Goal: Obtain resource: Download file/media

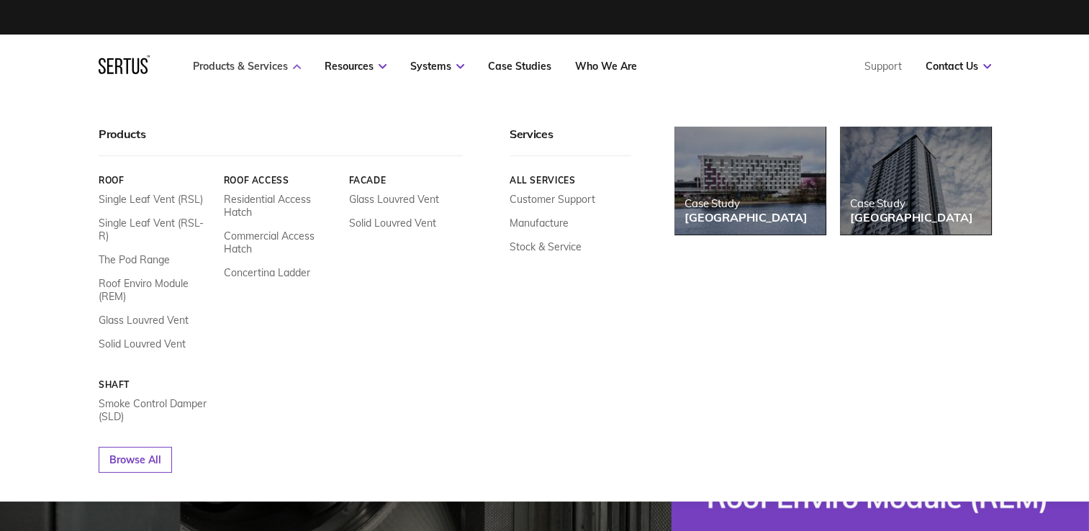
click at [260, 65] on link "Products & Services" at bounding box center [247, 66] width 108 height 13
click at [296, 64] on icon at bounding box center [297, 66] width 8 height 5
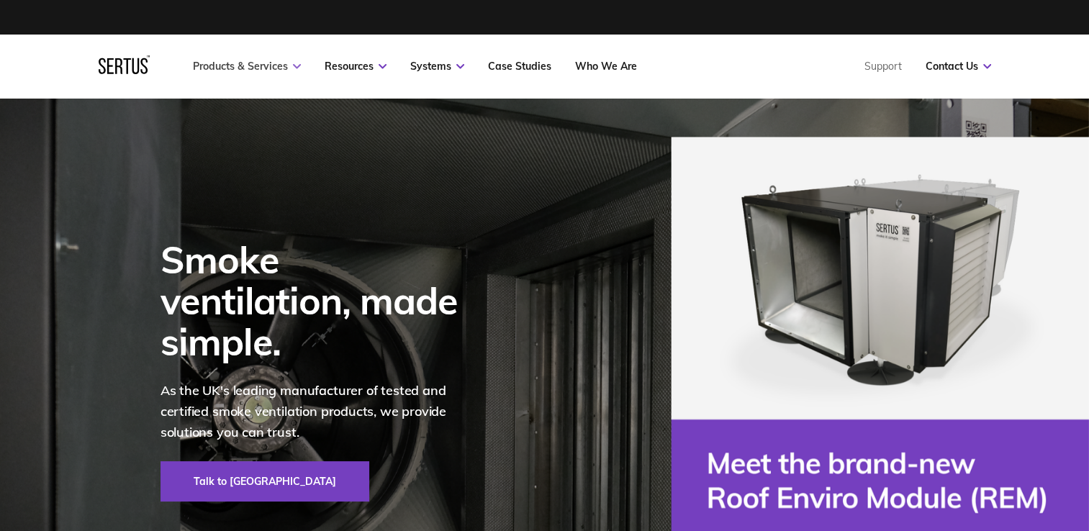
click at [296, 65] on icon at bounding box center [297, 66] width 8 height 5
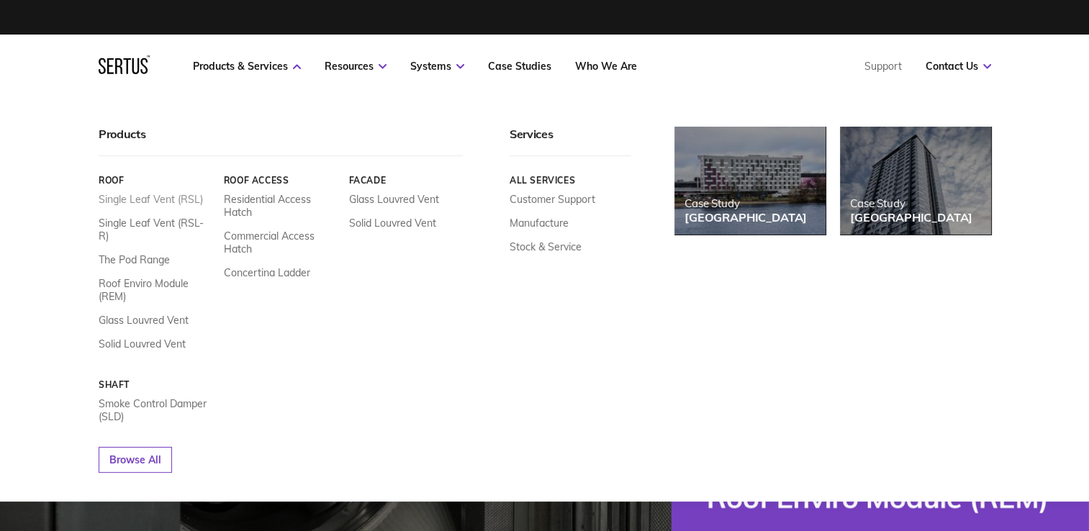
click at [153, 202] on link "Single Leaf Vent (RSL)" at bounding box center [151, 199] width 104 height 13
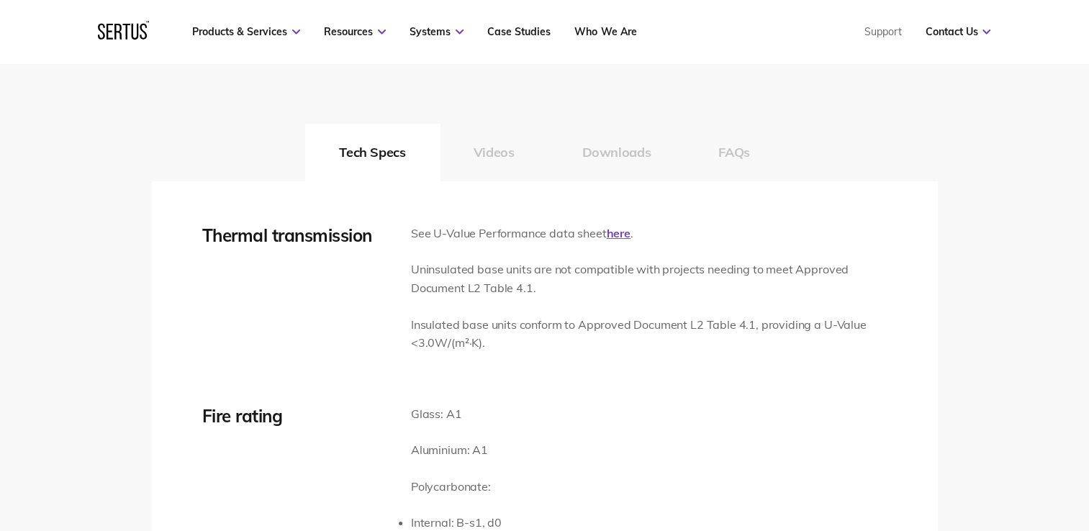
scroll to position [2159, 0]
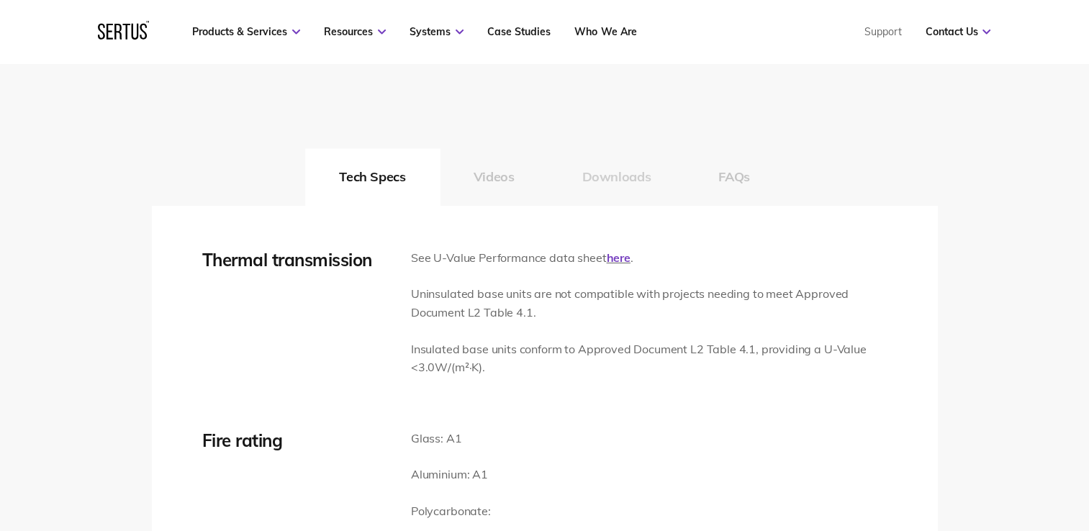
click at [619, 182] on button "Downloads" at bounding box center [616, 177] width 137 height 58
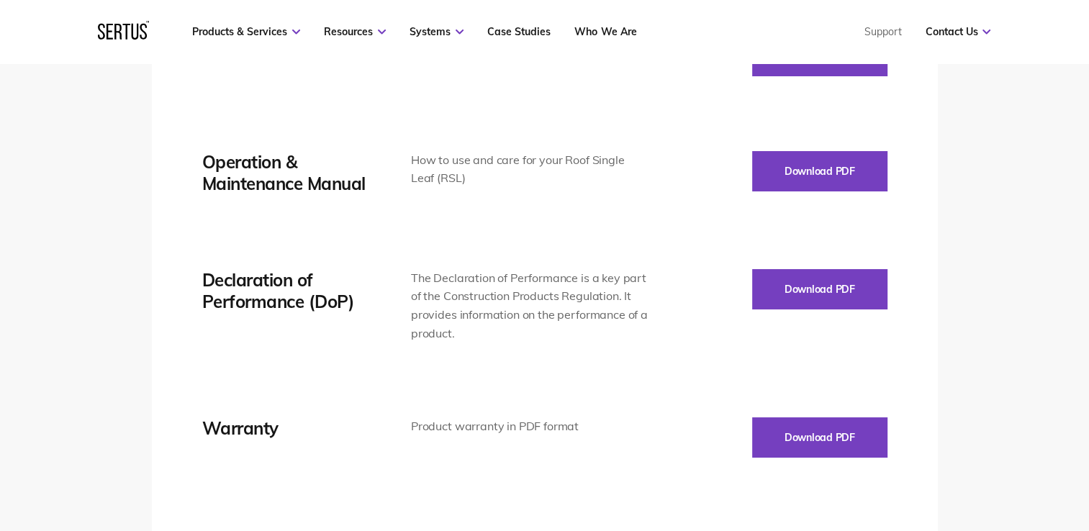
scroll to position [2663, 0]
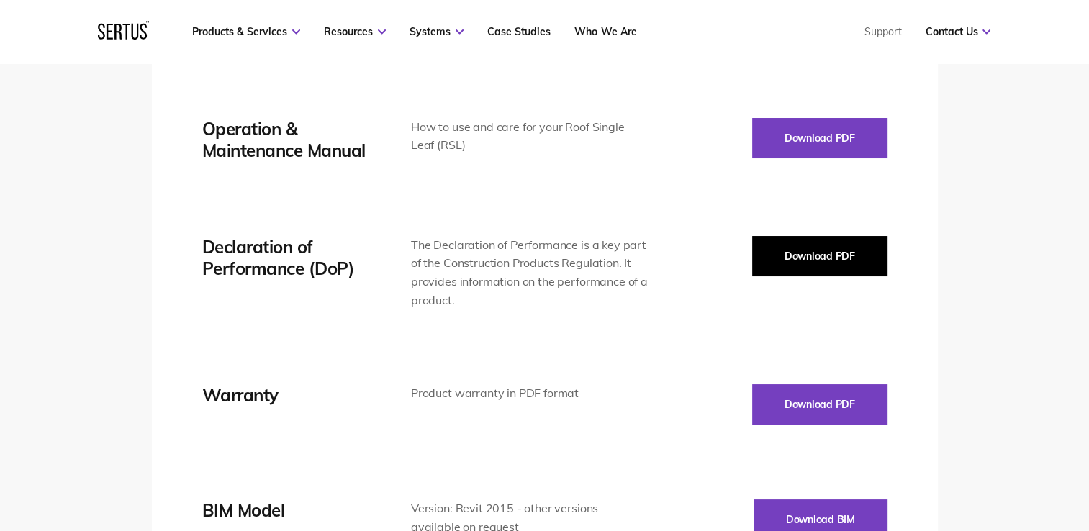
click at [805, 261] on button "Download PDF" at bounding box center [819, 256] width 135 height 40
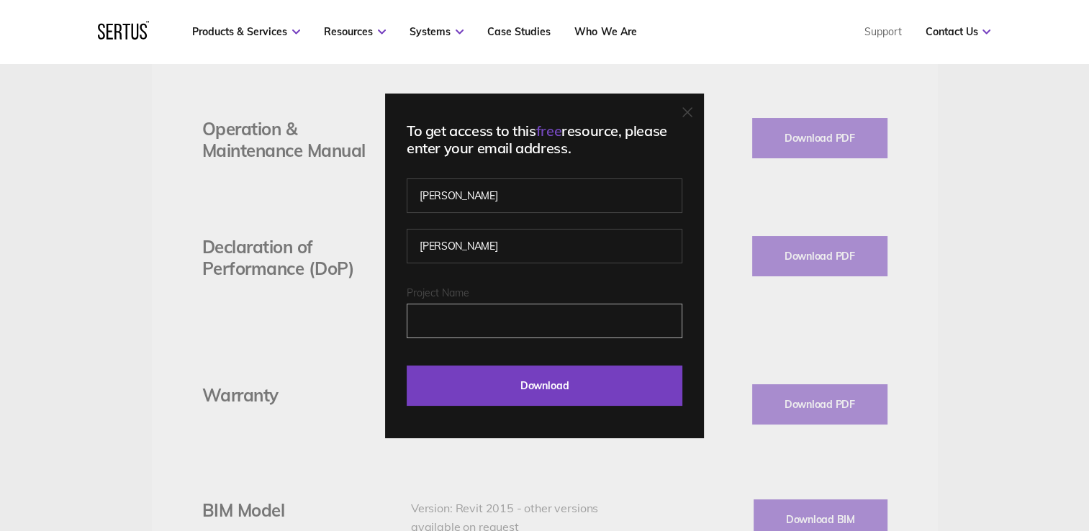
click at [461, 318] on input "Project Name" at bounding box center [545, 321] width 276 height 35
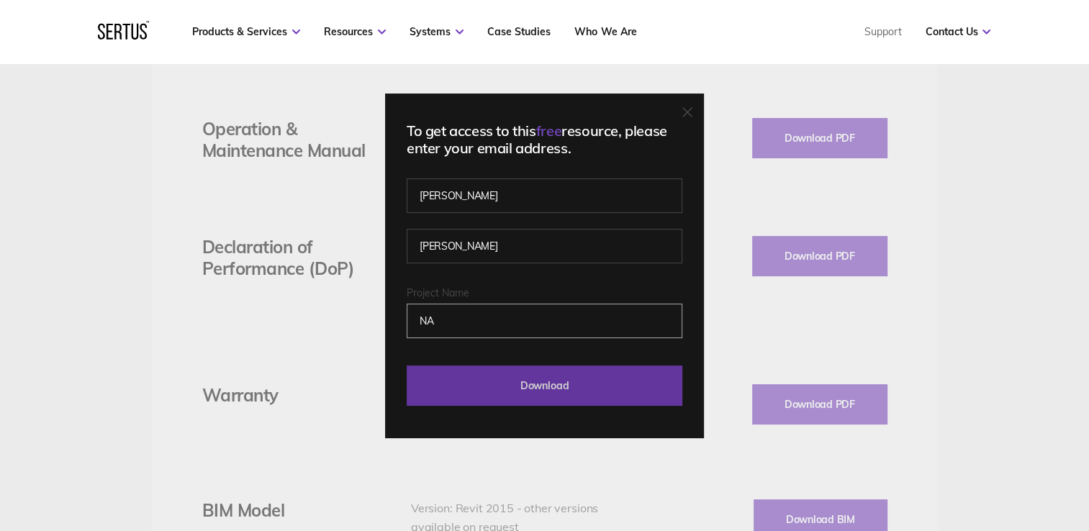
type input "NA"
click at [541, 389] on input "Download" at bounding box center [545, 386] width 276 height 40
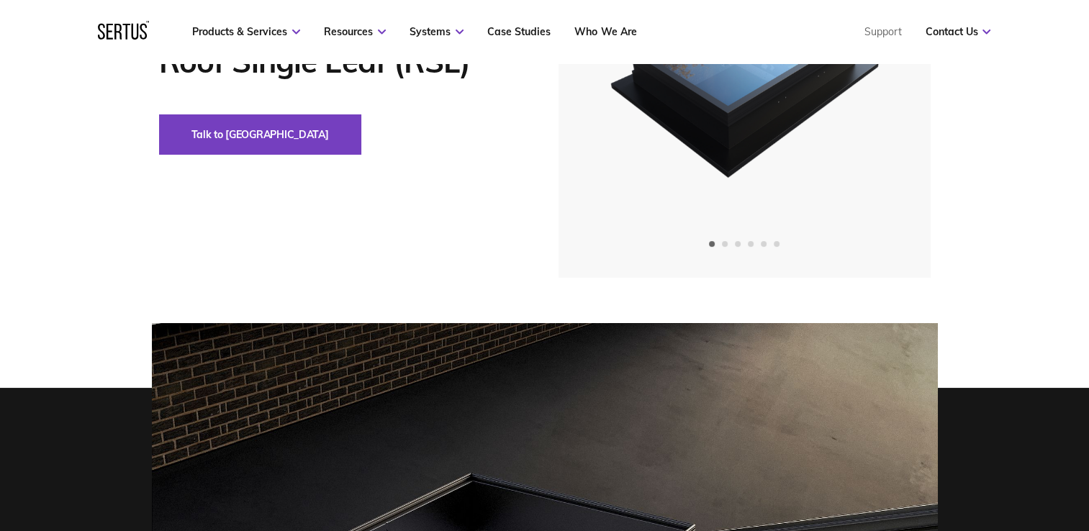
scroll to position [144, 0]
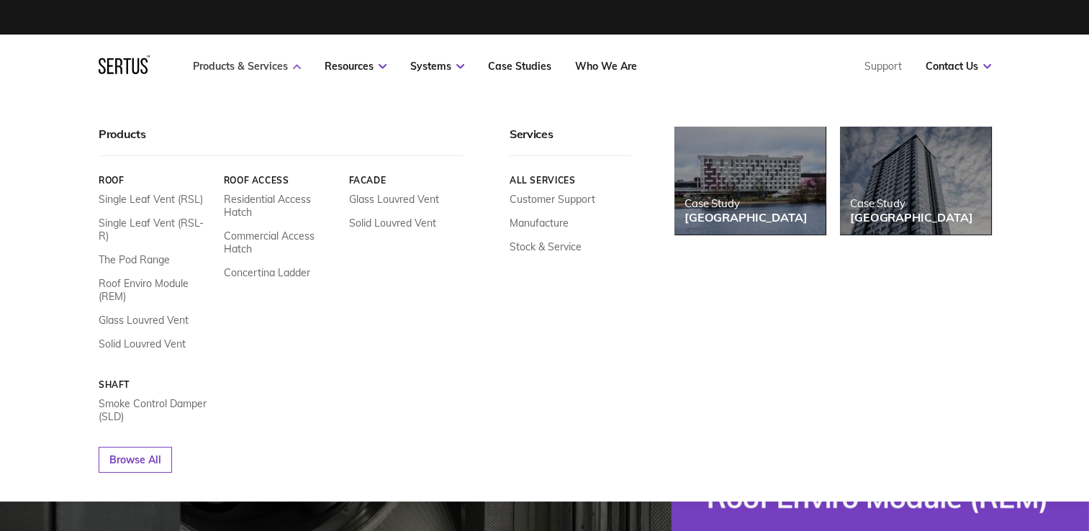
click at [255, 63] on link "Products & Services" at bounding box center [247, 66] width 108 height 13
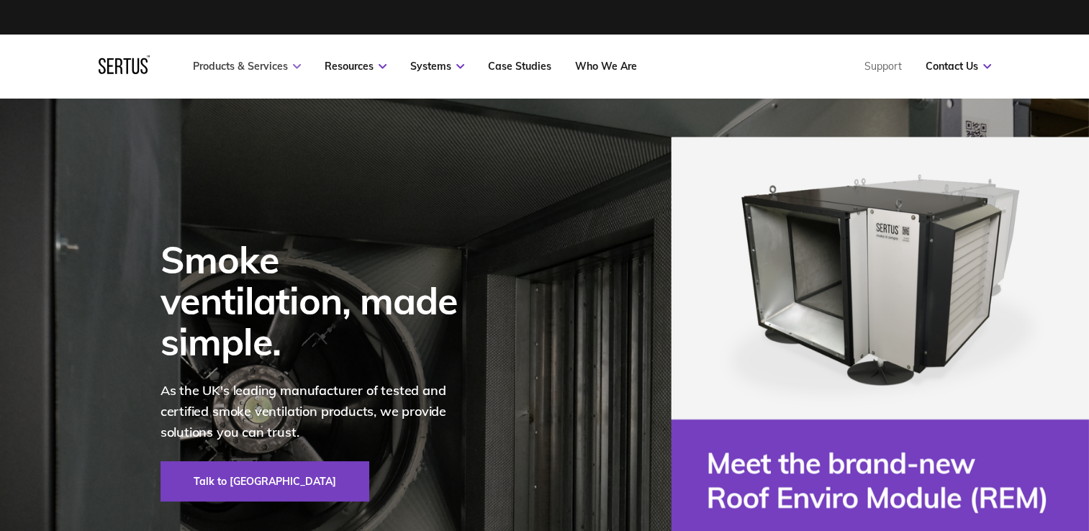
click at [255, 63] on link "Products & Services" at bounding box center [247, 66] width 108 height 13
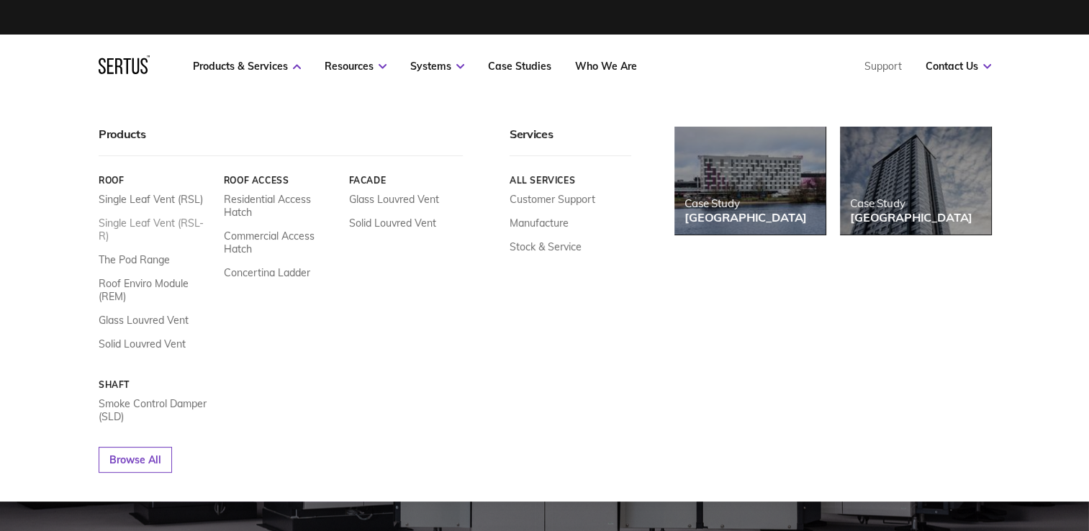
click at [166, 225] on link "Single Leaf Vent (RSL-R)" at bounding box center [156, 230] width 114 height 26
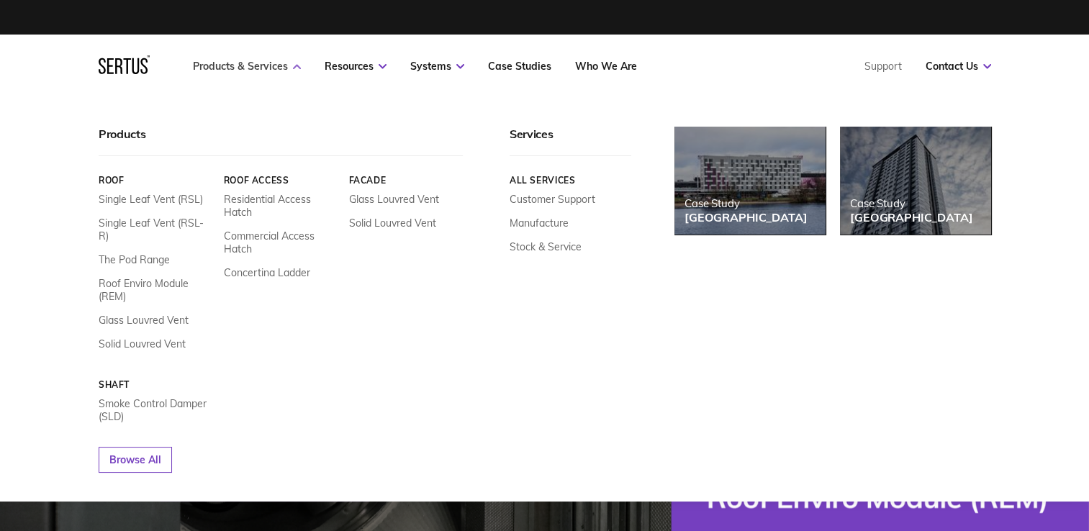
click at [221, 65] on link "Products & Services" at bounding box center [247, 66] width 108 height 13
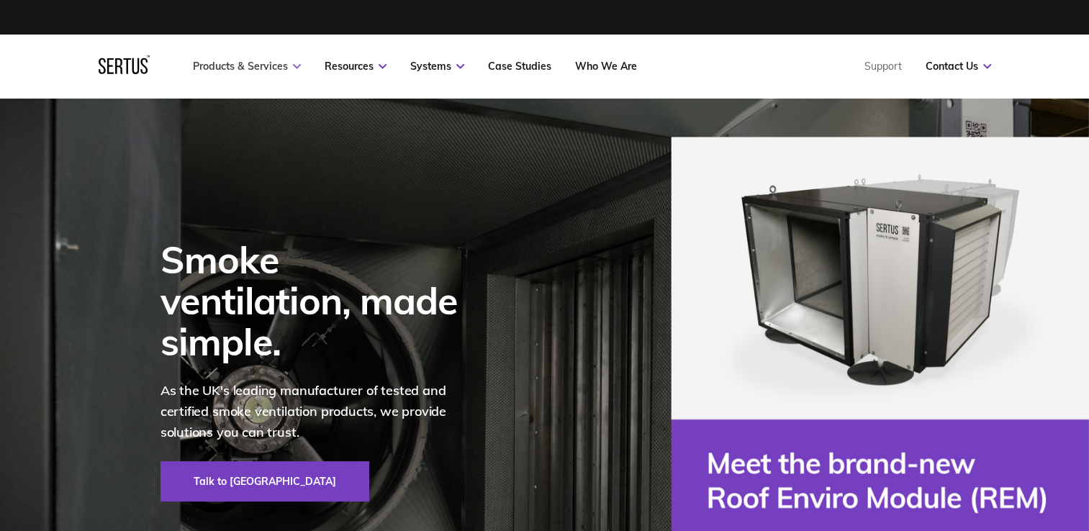
click at [221, 65] on link "Products & Services" at bounding box center [247, 66] width 108 height 13
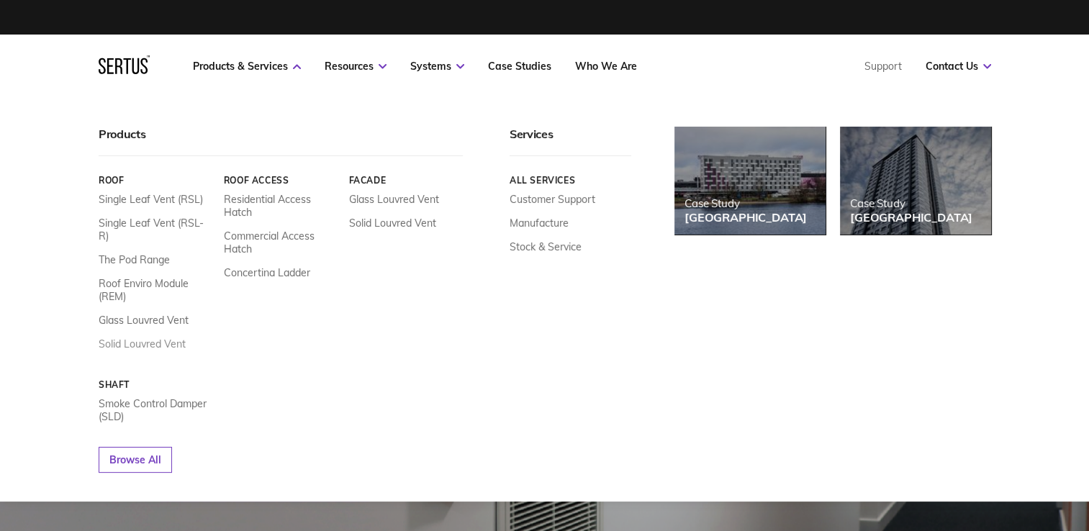
click at [130, 338] on link "Solid Louvred Vent" at bounding box center [142, 344] width 87 height 13
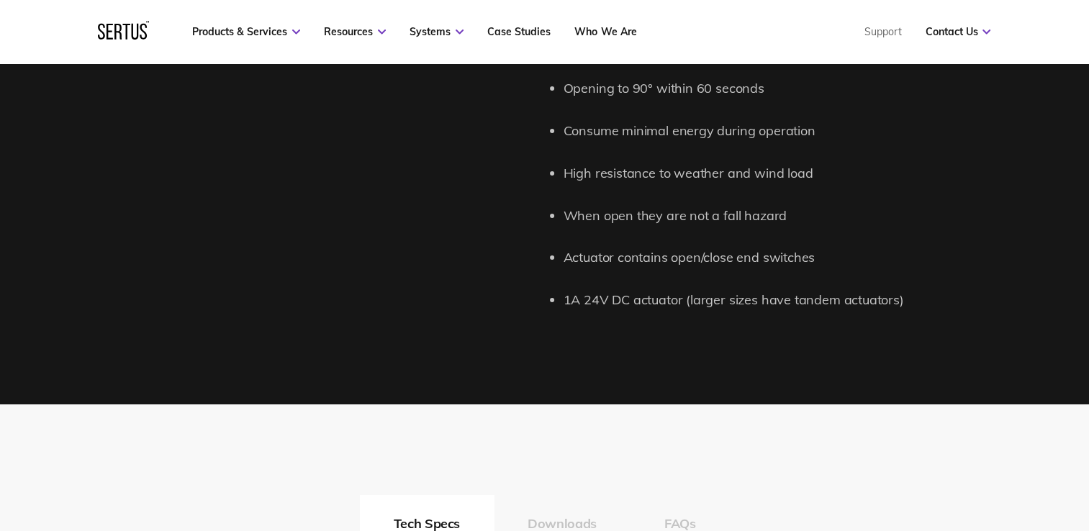
scroll to position [2015, 0]
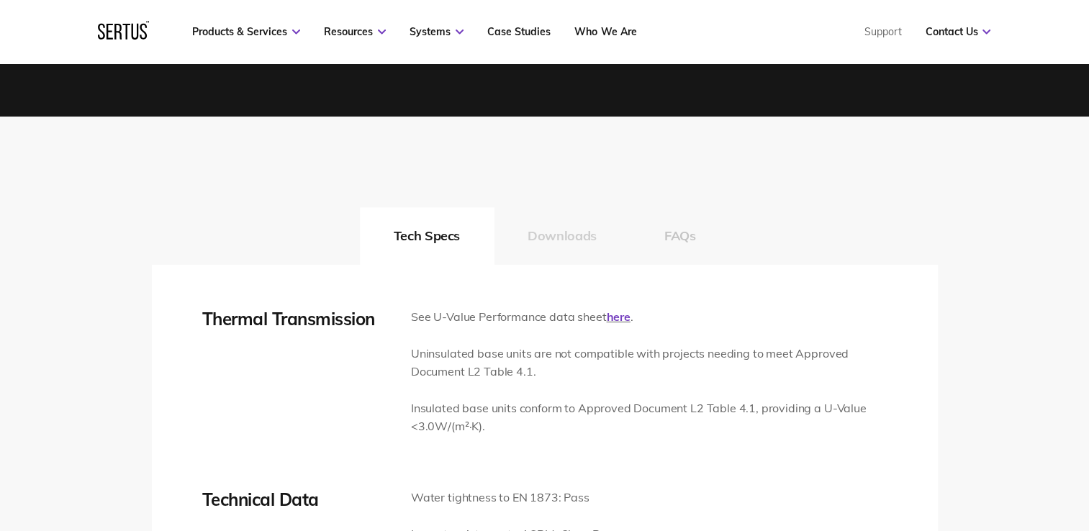
click at [542, 231] on button "Downloads" at bounding box center [562, 236] width 137 height 58
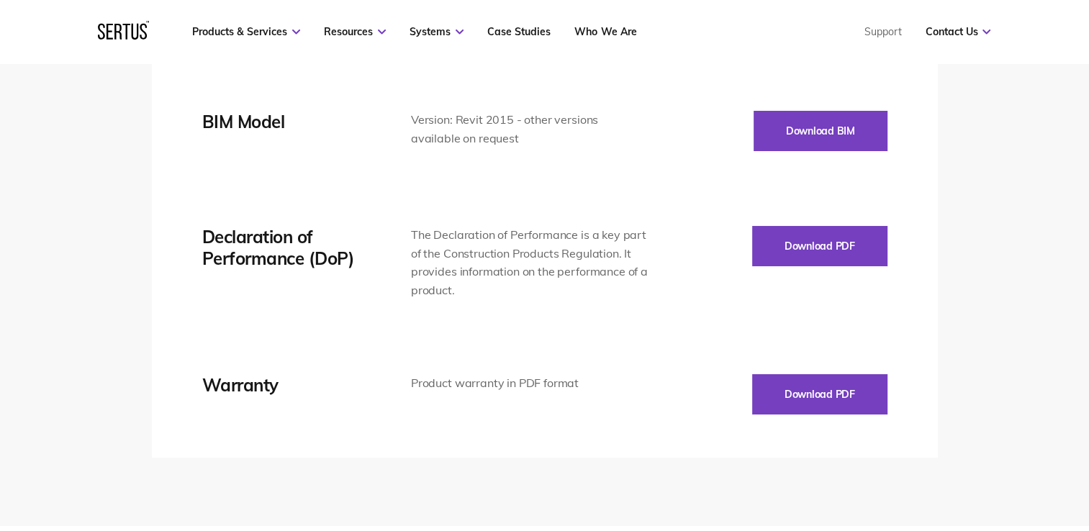
scroll to position [2735, 0]
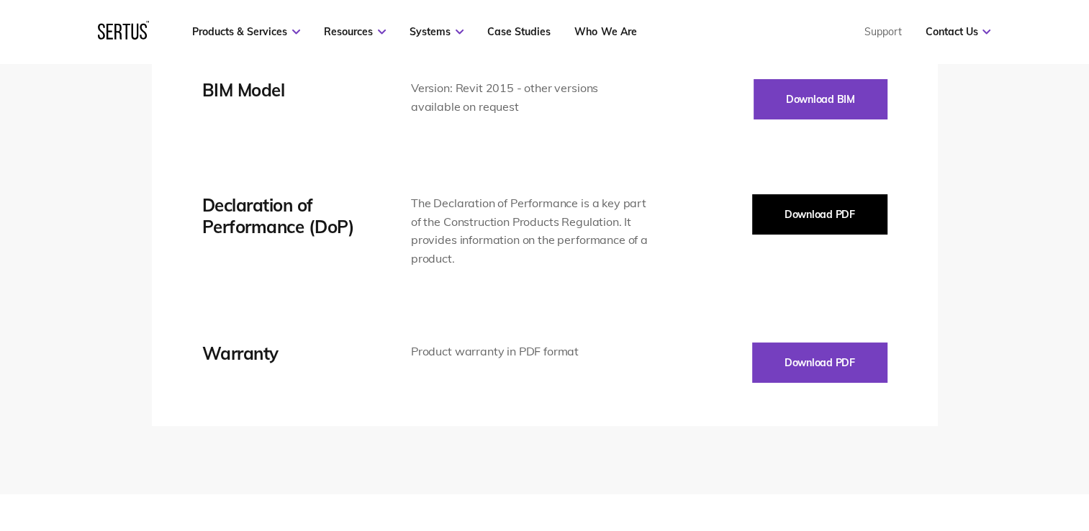
click at [812, 214] on button "Download PDF" at bounding box center [819, 214] width 135 height 40
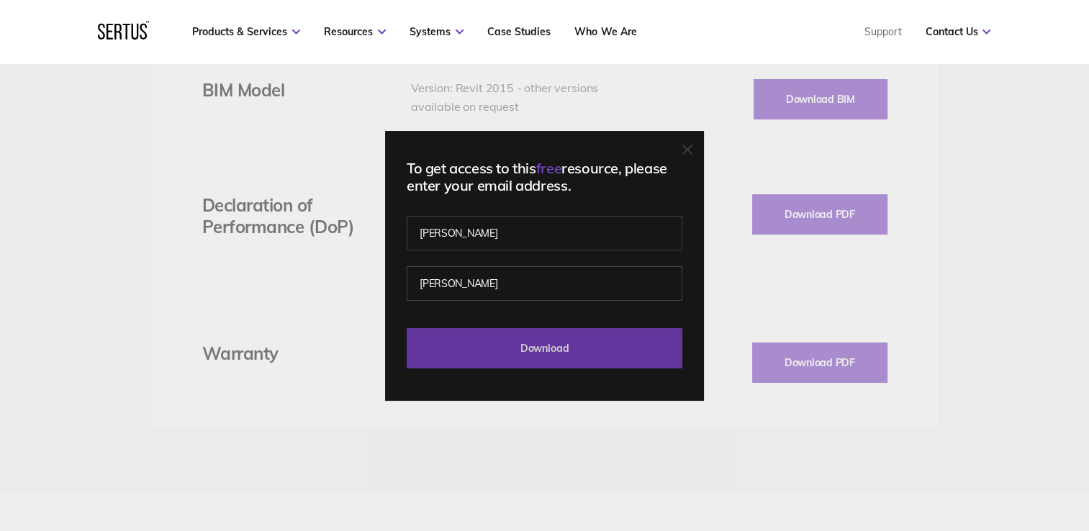
click at [533, 350] on input "Download" at bounding box center [545, 348] width 276 height 40
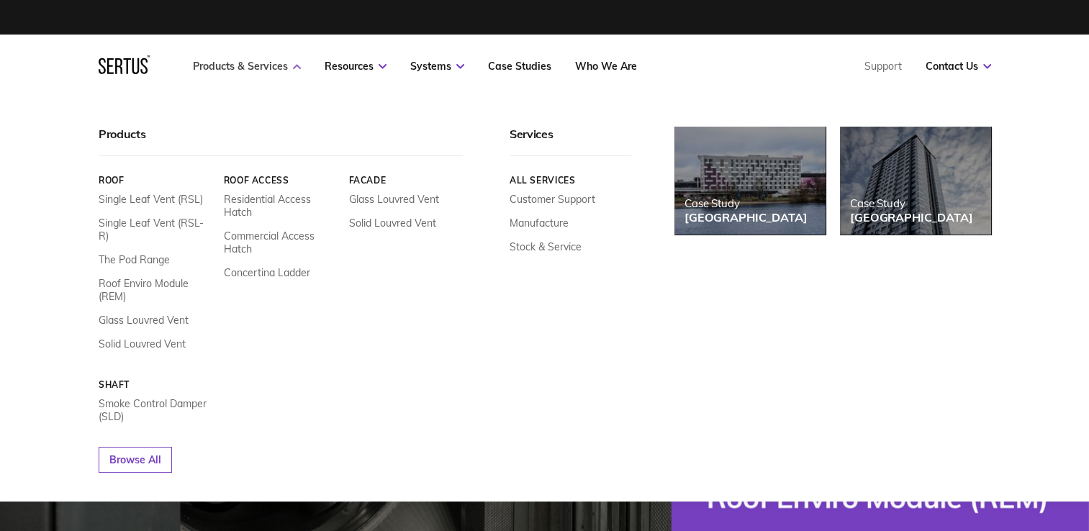
click at [248, 68] on link "Products & Services" at bounding box center [247, 66] width 108 height 13
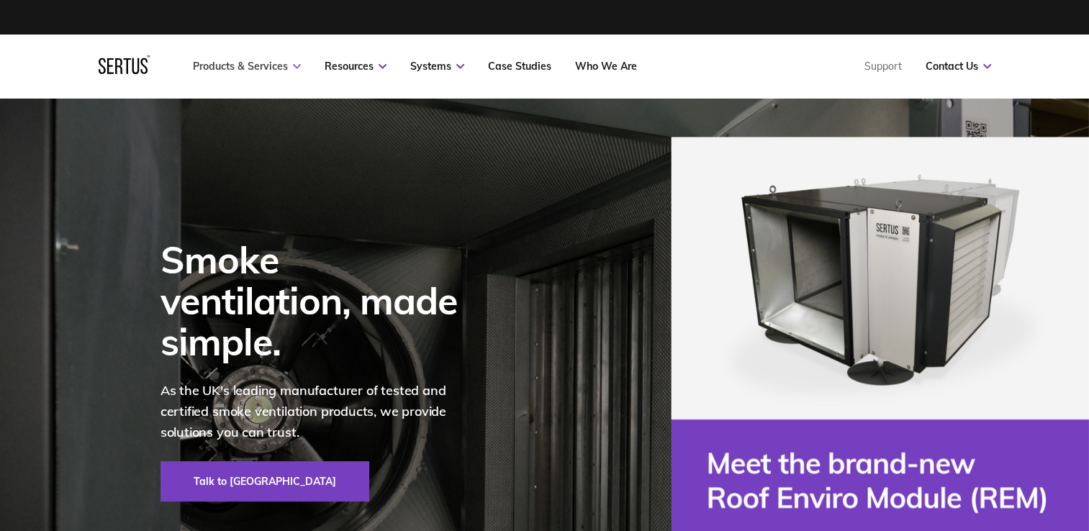
click at [248, 68] on link "Products & Services" at bounding box center [247, 66] width 108 height 13
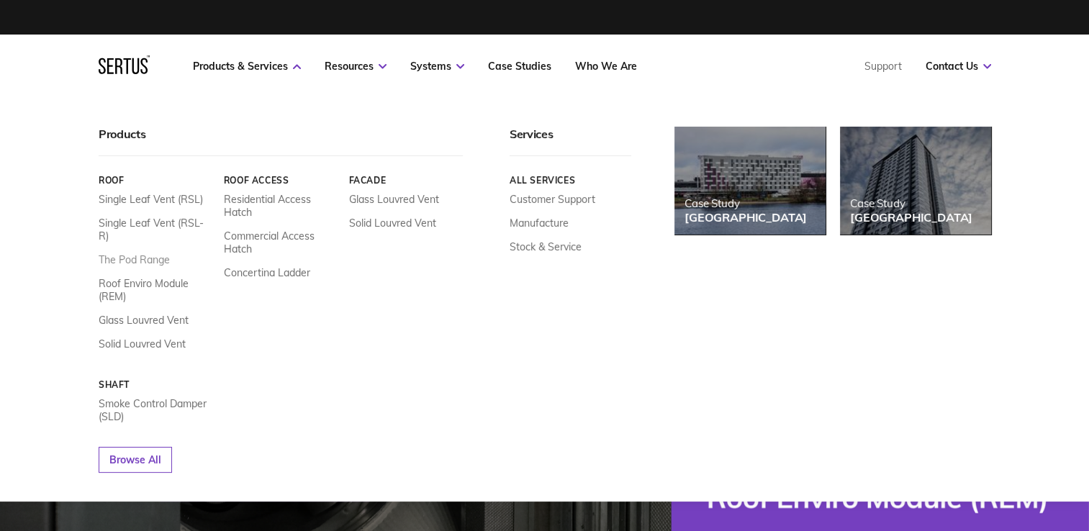
click at [137, 253] on link "The Pod Range" at bounding box center [134, 259] width 71 height 13
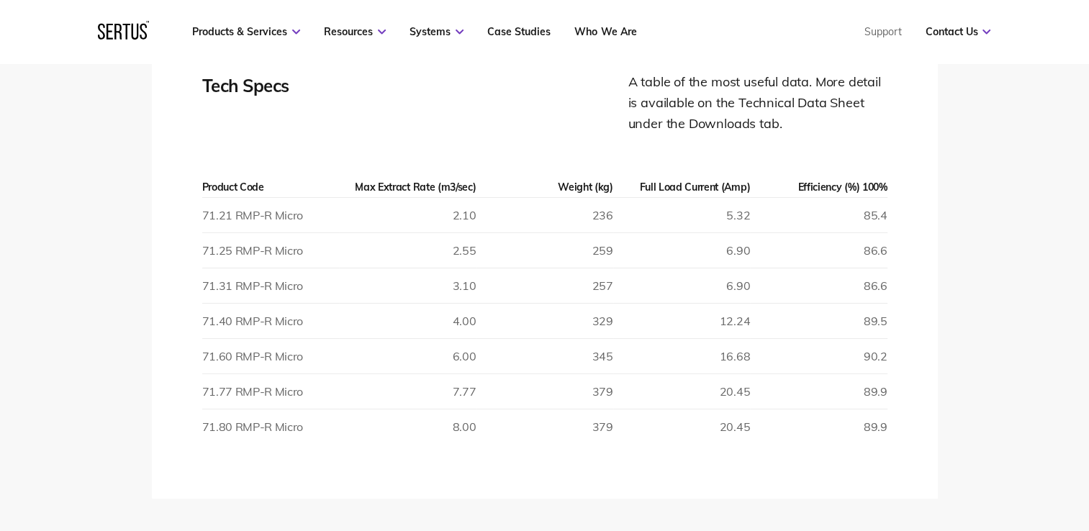
scroll to position [2087, 0]
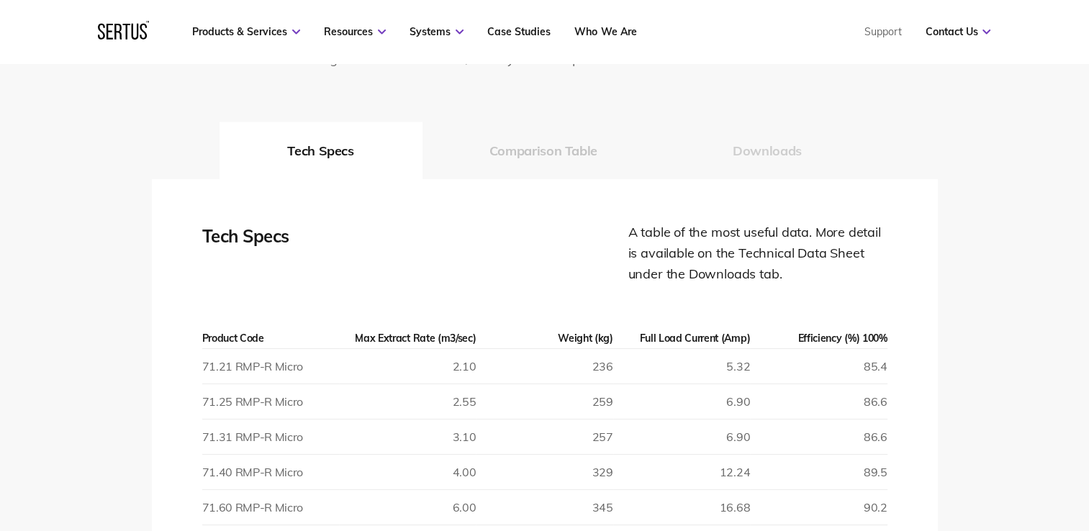
click at [775, 151] on button "Downloads" at bounding box center [767, 151] width 204 height 58
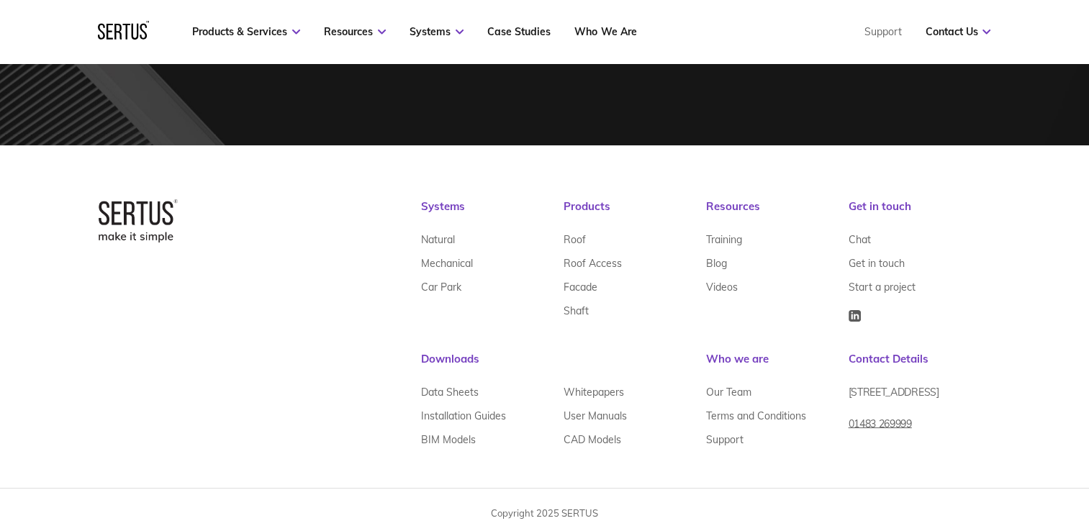
scroll to position [2812, 0]
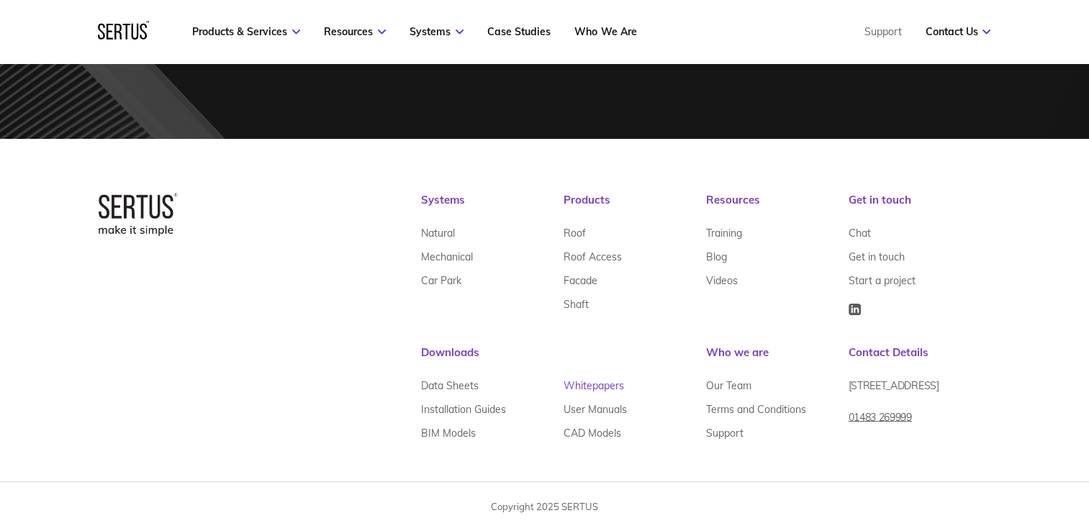
click at [599, 389] on link "Whitepapers" at bounding box center [593, 386] width 60 height 24
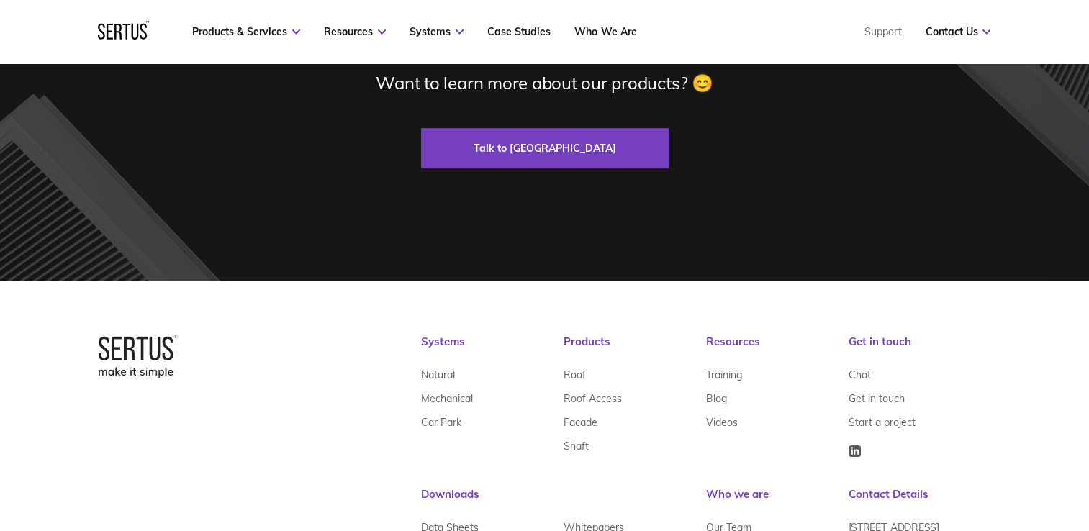
scroll to position [789, 0]
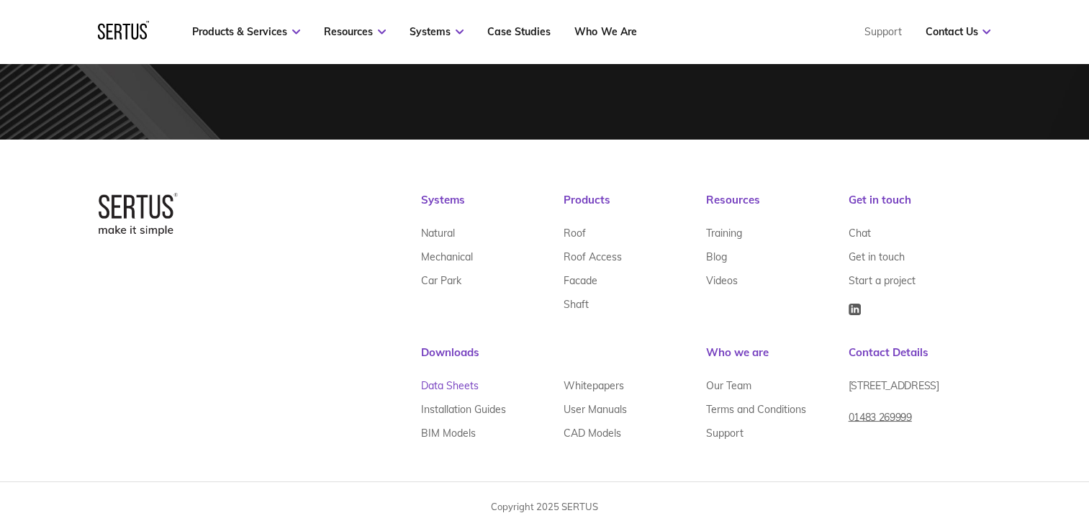
click at [454, 390] on link "Data Sheets" at bounding box center [450, 386] width 58 height 24
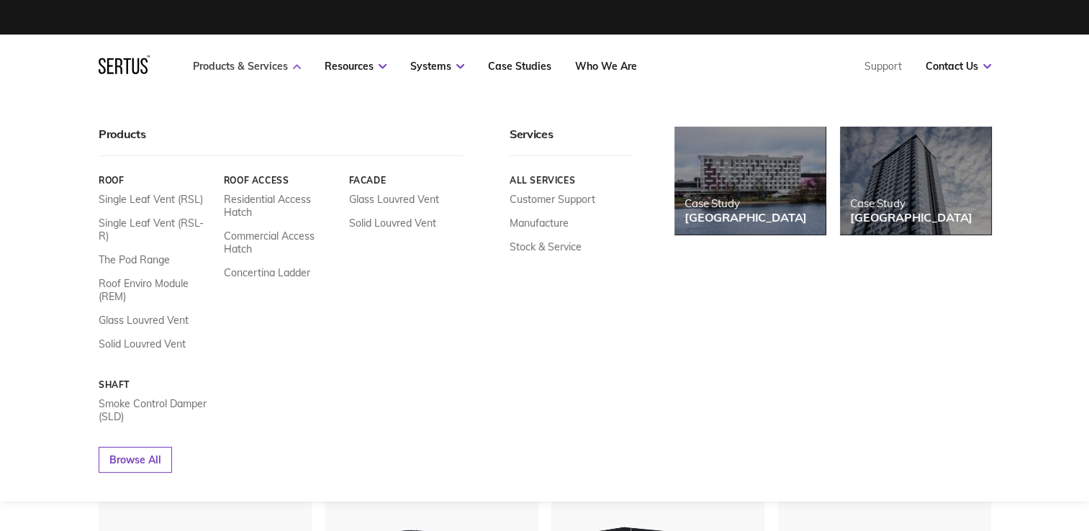
click at [262, 68] on link "Products & Services" at bounding box center [247, 66] width 108 height 13
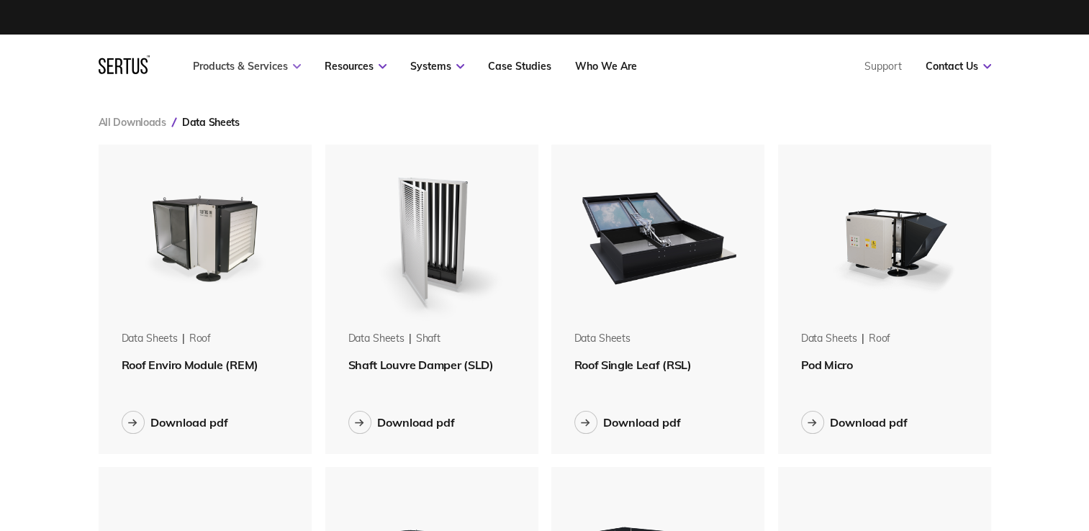
click at [262, 68] on link "Products & Services" at bounding box center [247, 66] width 108 height 13
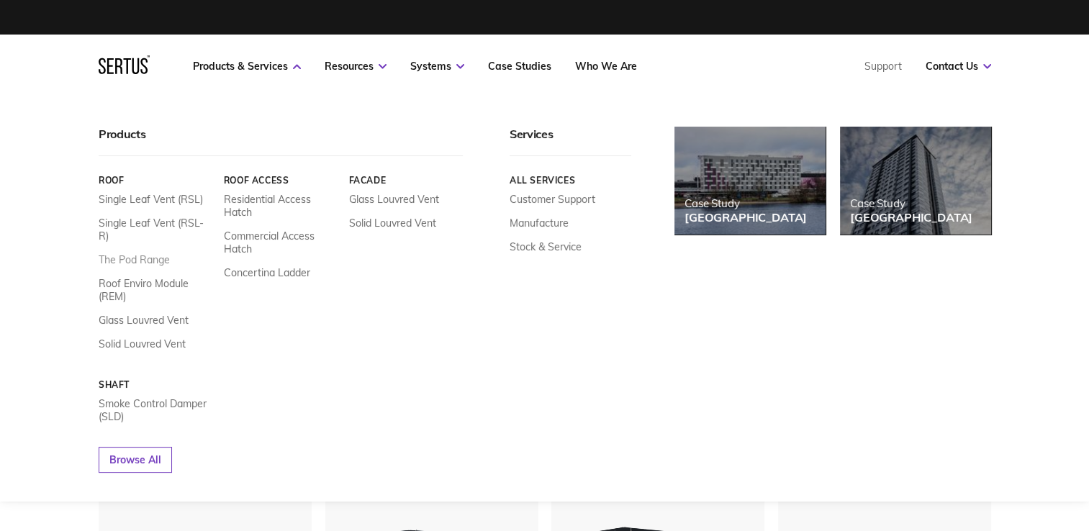
click at [153, 253] on link "The Pod Range" at bounding box center [134, 259] width 71 height 13
